Goal: Obtain resource: Obtain resource

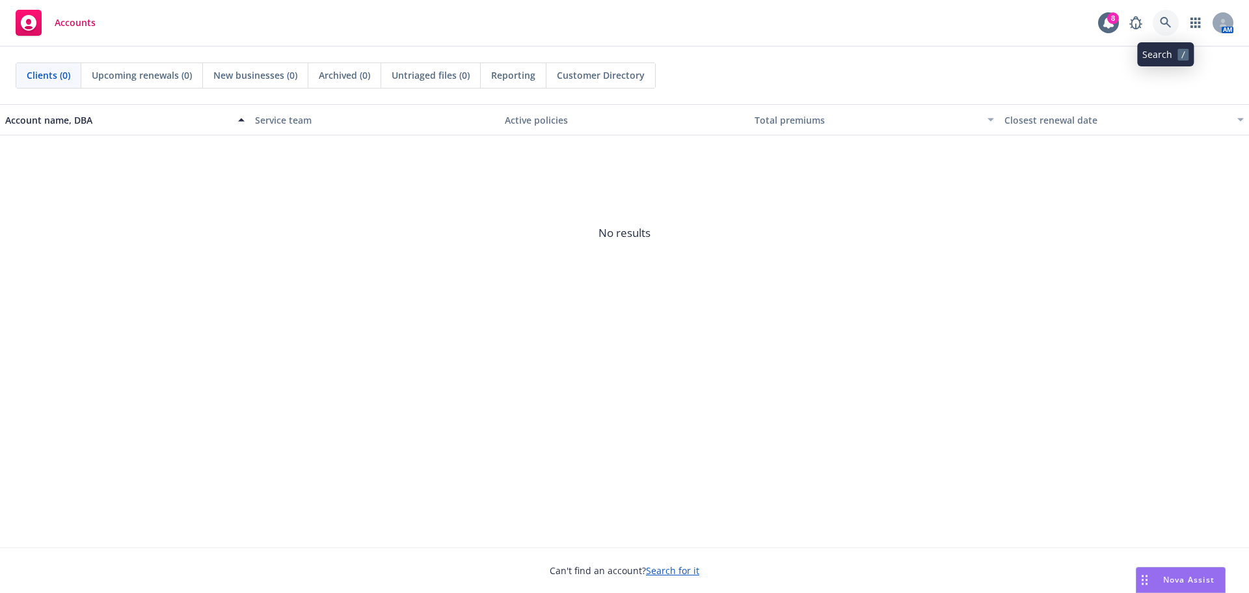
click at [1163, 23] on icon at bounding box center [1166, 23] width 12 height 12
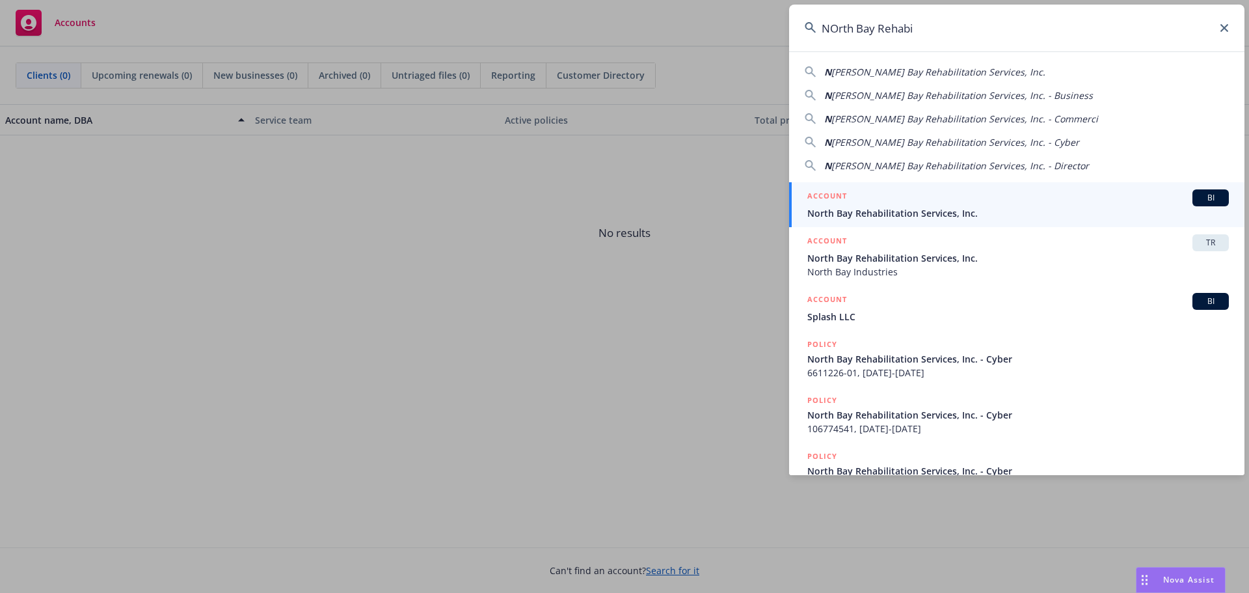
click at [927, 70] on span "[PERSON_NAME] Bay Rehabilitation Services, Inc." at bounding box center [939, 72] width 214 height 12
type input "North Bay Rehabilitation Services, Inc."
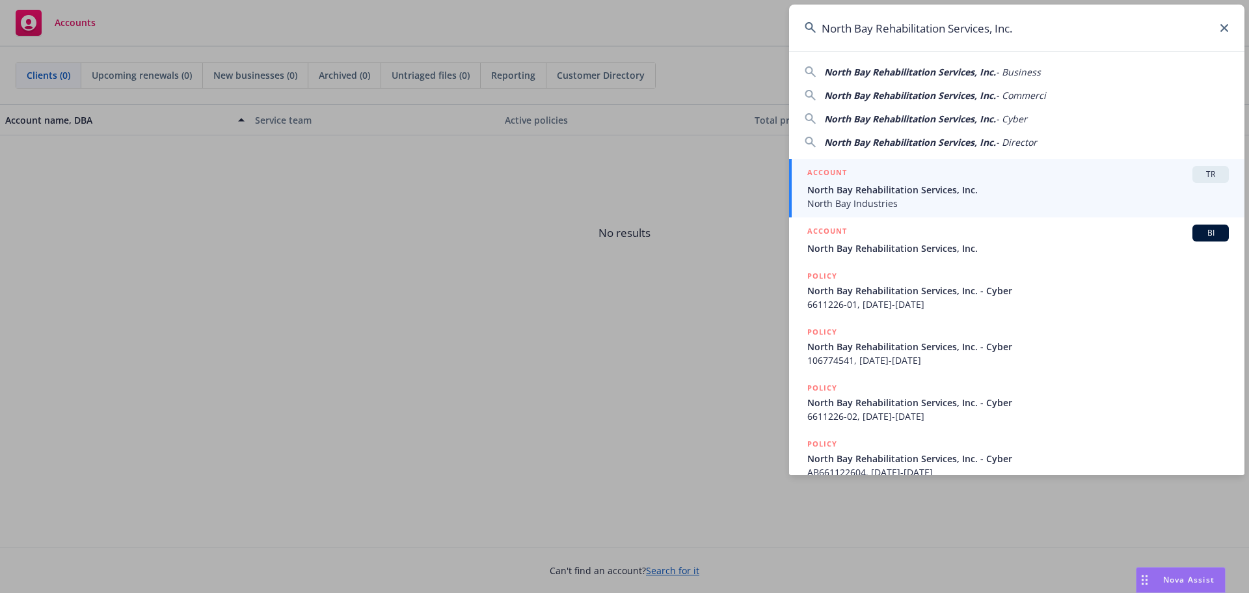
click at [1065, 168] on div "ACCOUNT TR" at bounding box center [1019, 174] width 422 height 17
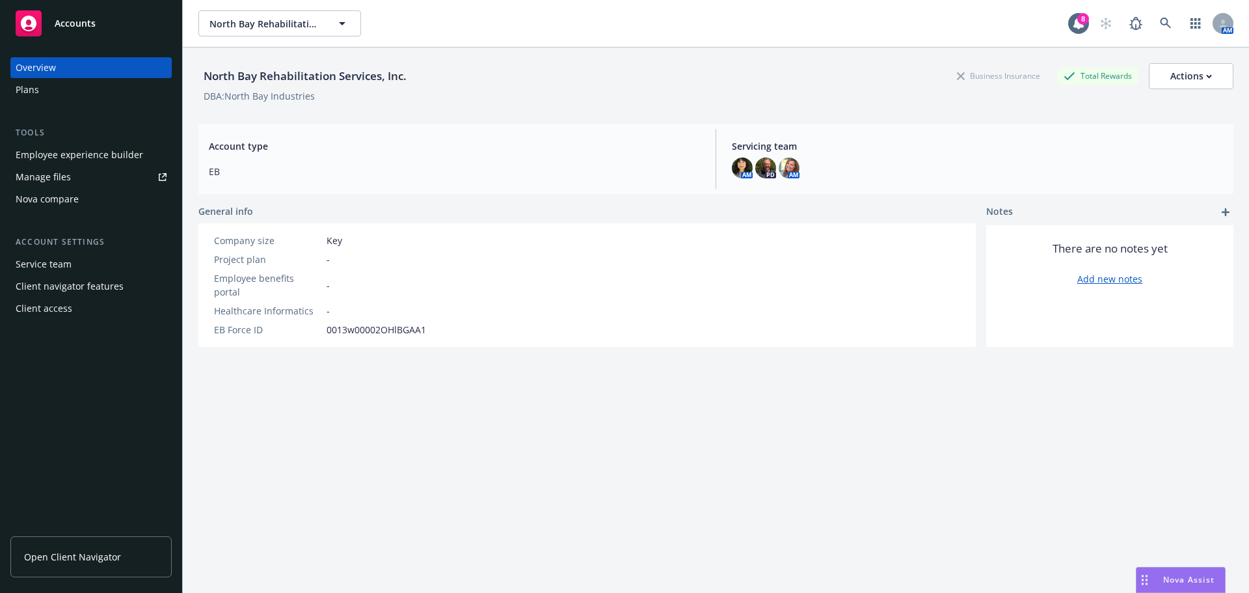
click at [77, 558] on span "Open Client Navigator" at bounding box center [72, 557] width 97 height 14
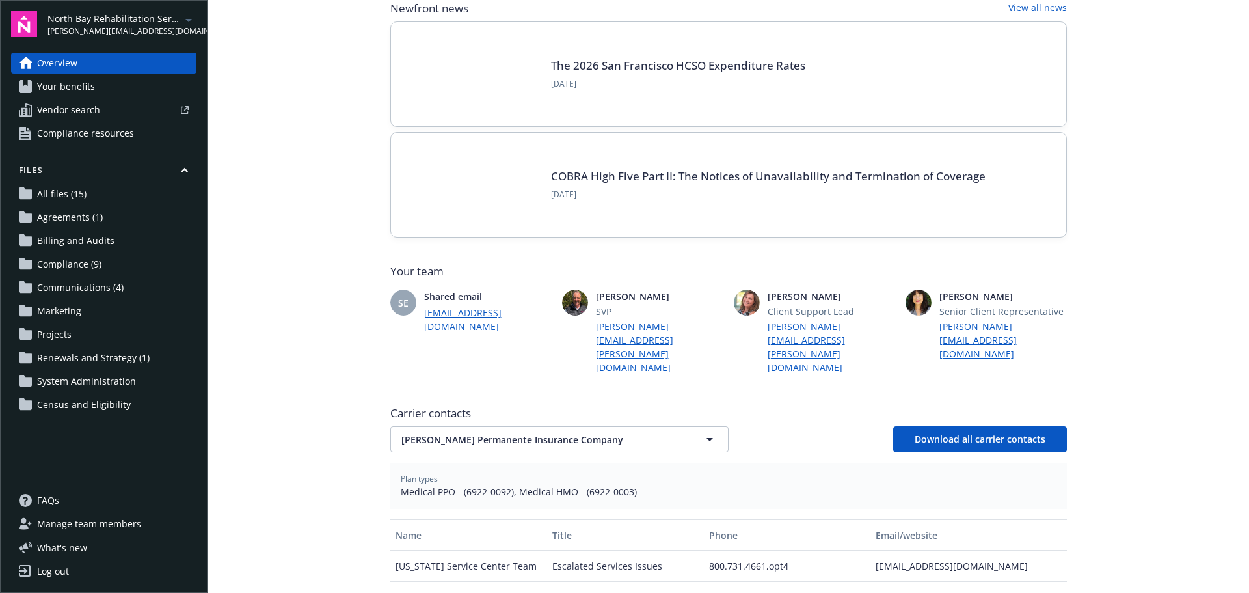
scroll to position [195, 0]
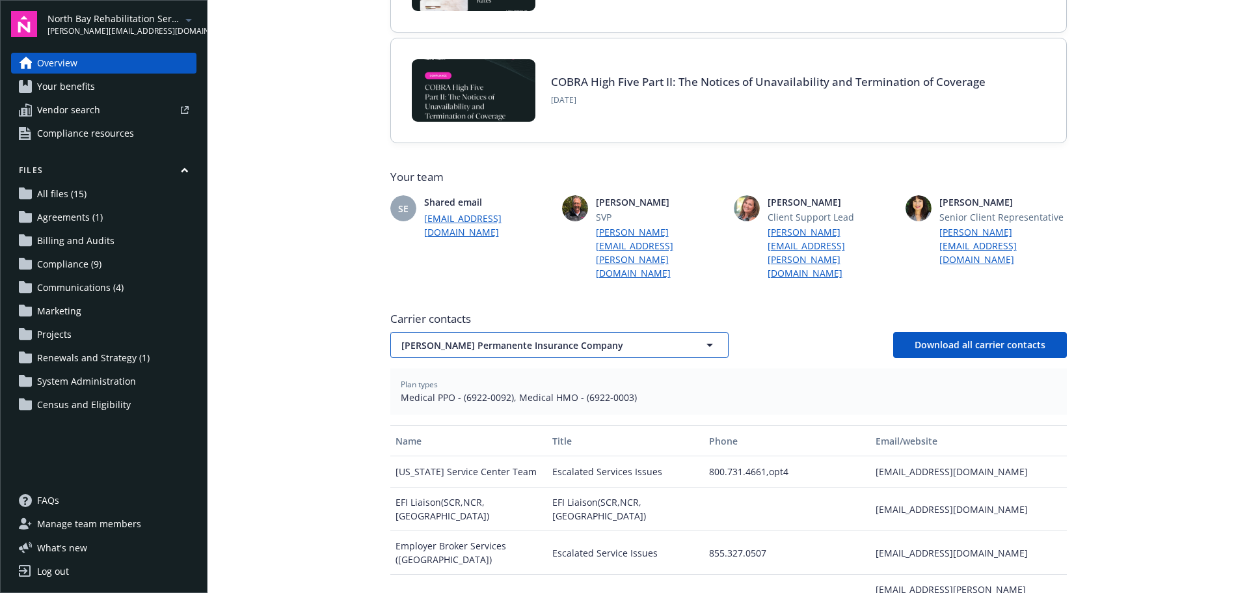
click at [707, 344] on icon "button" at bounding box center [710, 345] width 7 height 3
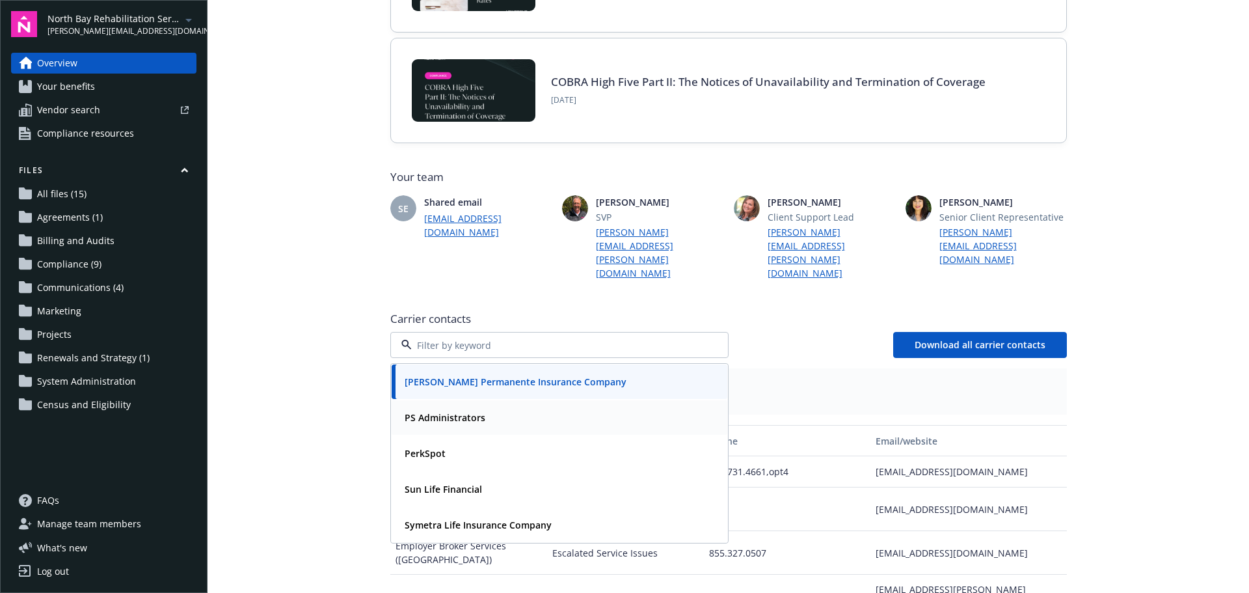
click at [549, 408] on div "PS Administrators" at bounding box center [560, 417] width 320 height 19
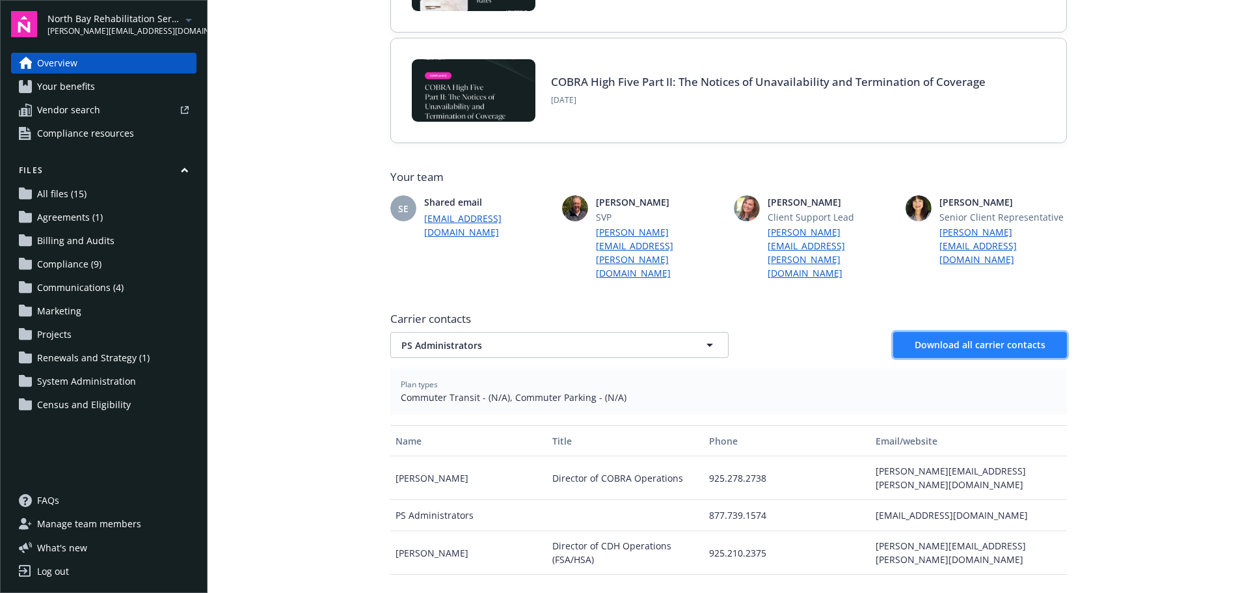
click at [1001, 338] on span "Download all carrier contacts" at bounding box center [980, 344] width 131 height 12
click at [69, 85] on span "Your benefits" at bounding box center [66, 86] width 58 height 21
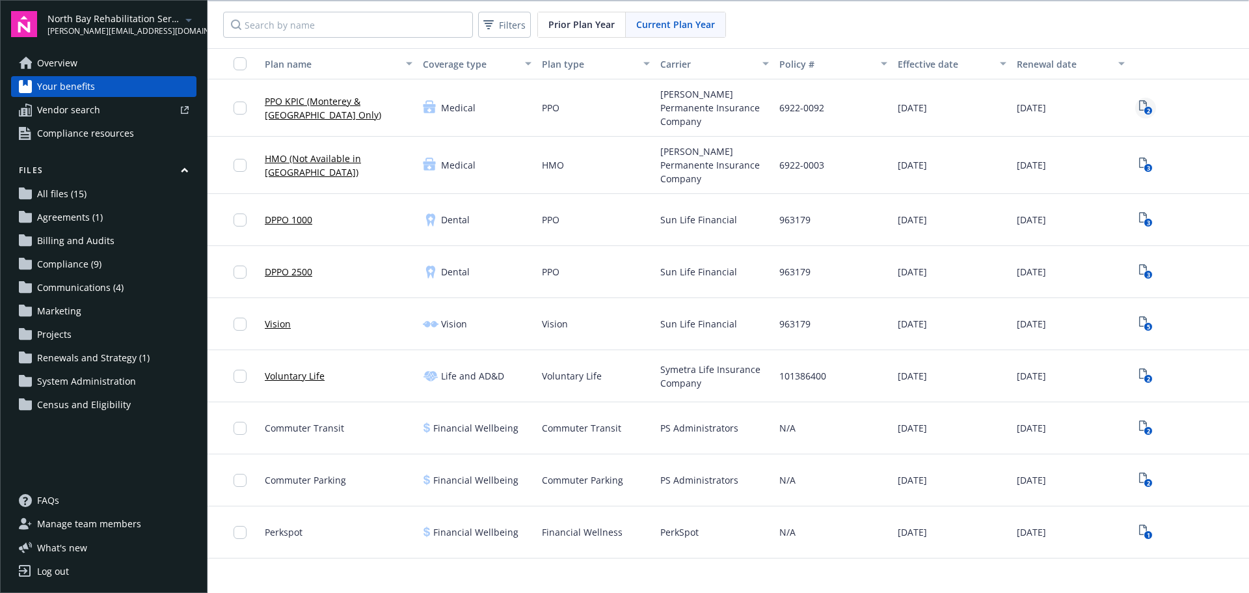
click at [1139, 103] on icon "2" at bounding box center [1146, 107] width 14 height 15
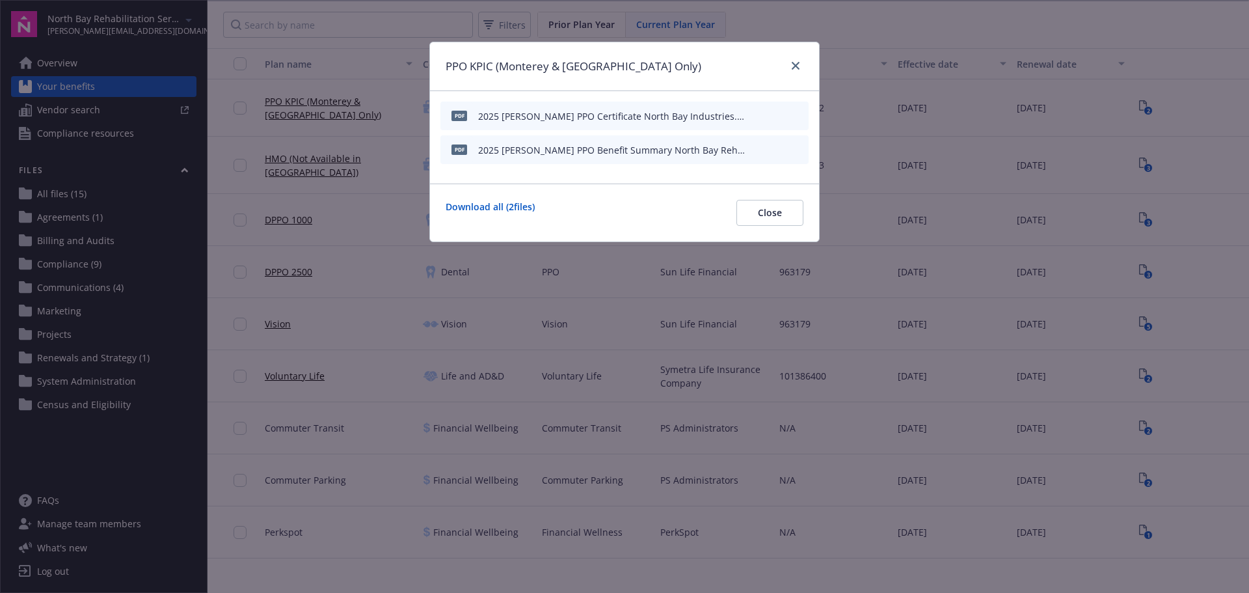
click at [801, 149] on icon "preview file" at bounding box center [797, 148] width 12 height 9
